Goal: Book appointment/travel/reservation

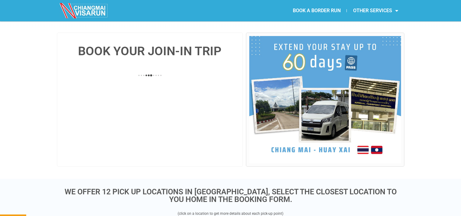
scroll to position [139, 0]
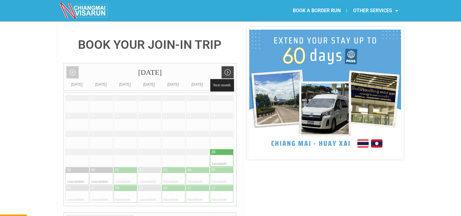
click at [227, 66] on link "Next month" at bounding box center [227, 72] width 12 height 12
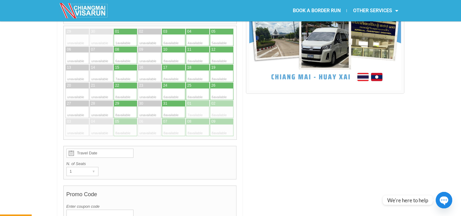
scroll to position [135, 0]
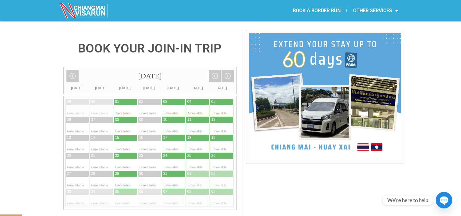
click at [213, 140] on div at bounding box center [216, 146] width 12 height 12
type input "19 October 2025"
radio input "true"
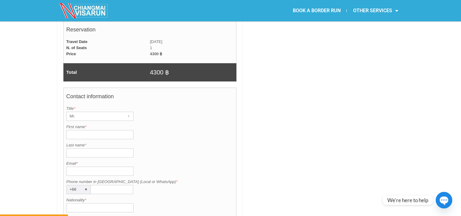
scroll to position [424, 0]
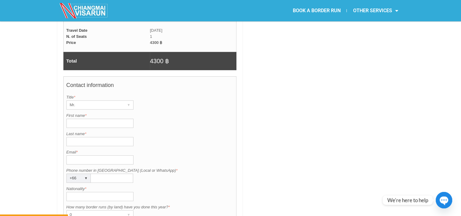
click at [124, 118] on input "First name *" at bounding box center [99, 122] width 67 height 9
type input "Wilson"
click at [89, 137] on input "Last name *" at bounding box center [99, 141] width 67 height 9
type input "Lyall James"
click at [91, 192] on input "Nationality *" at bounding box center [99, 196] width 67 height 9
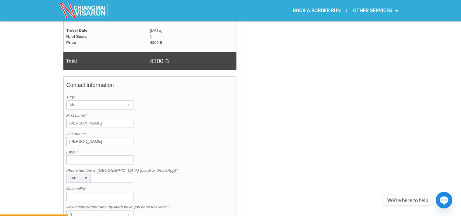
click at [91, 192] on input "Nationality *" at bounding box center [99, 196] width 67 height 9
type input "Canada"
click at [117, 155] on input "Email *" at bounding box center [99, 159] width 67 height 9
click at [438, 37] on div "BOOK YOUR JOIN-IN TRIP October 2025 Add month view Remove month view Next month…" at bounding box center [230, 58] width 461 height 634
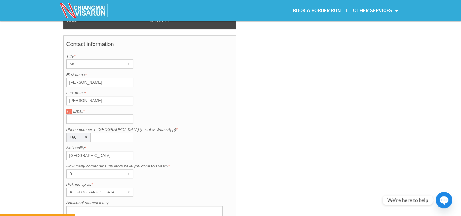
scroll to position [469, 0]
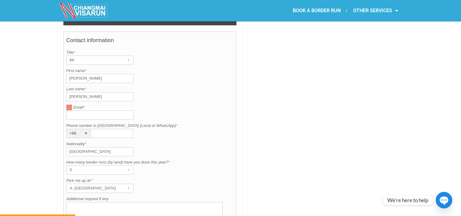
click at [79, 110] on input "Email *" at bounding box center [99, 114] width 67 height 9
type input "lyallwilson2@yahoo.ca"
click at [122, 128] on input "Phone number in Thailand (Local or WhatsApp) *" at bounding box center [112, 132] width 42 height 9
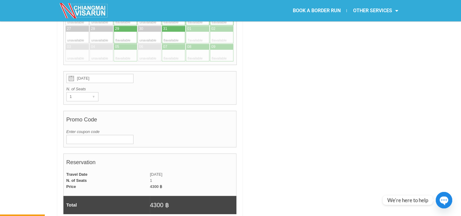
click at [460, 27] on div "BOOK YOUR JOIN-IN TRIP October 2025 Add month view Remove month view Next month…" at bounding box center [230, 202] width 461 height 634
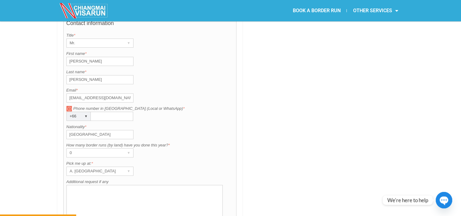
scroll to position [504, 0]
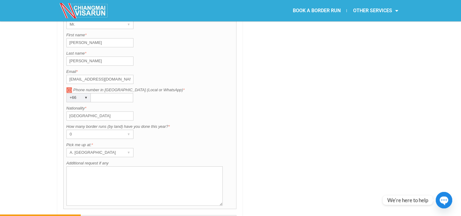
click at [125, 93] on input "Phone number in Thailand (Local or WhatsApp) *" at bounding box center [112, 97] width 42 height 9
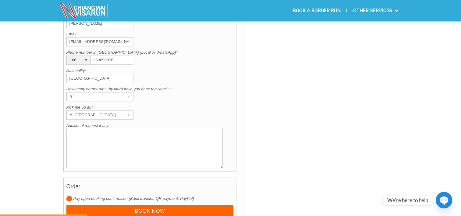
scroll to position [549, 0]
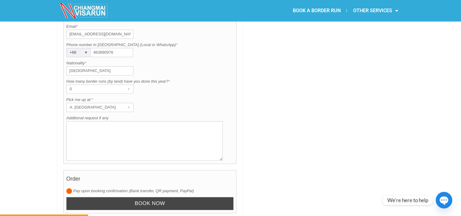
type input "963890976"
click at [191, 197] on input "Book now" at bounding box center [149, 203] width 167 height 13
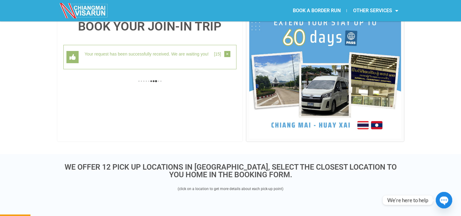
scroll to position [157, 0]
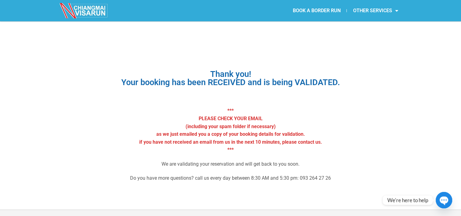
click at [318, 18] on div "BOOK A BORDER RUN OTHER SERVICES Retirement Visa Support Thai Driving License S…" at bounding box center [317, 10] width 174 height 21
